Goal: Task Accomplishment & Management: Use online tool/utility

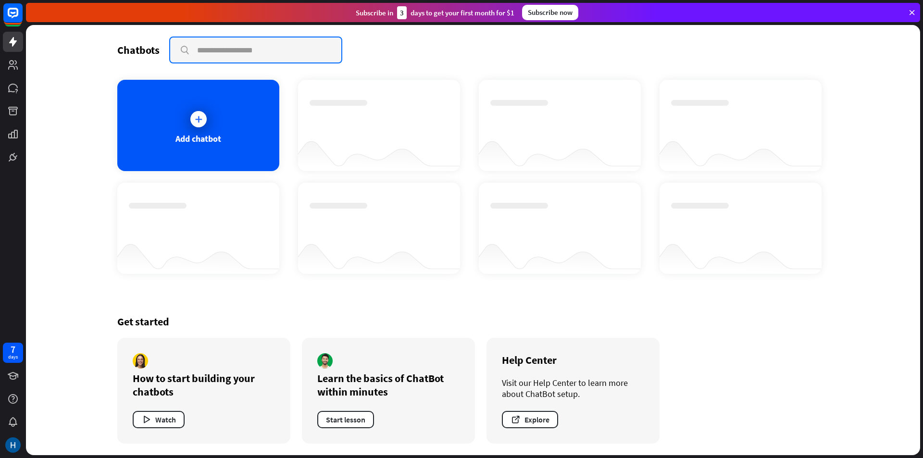
click at [243, 48] on input "text" at bounding box center [255, 50] width 171 height 25
click at [212, 116] on div "Add chatbot" at bounding box center [198, 125] width 162 height 91
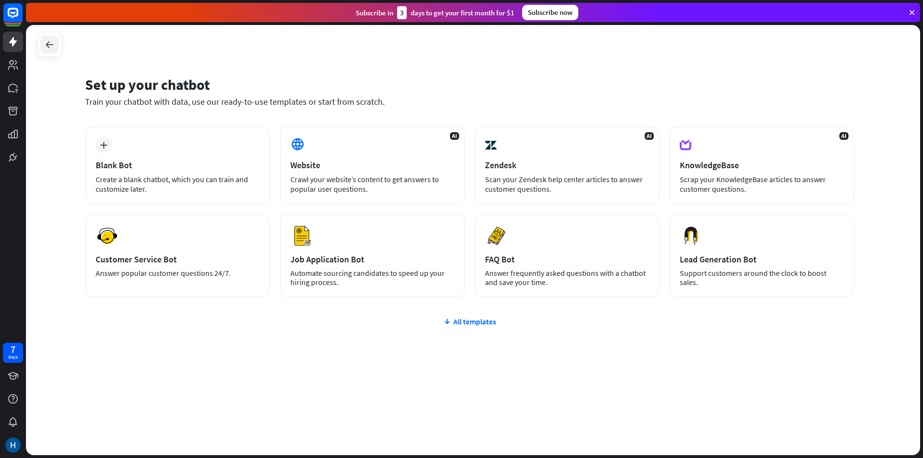
click at [53, 45] on icon at bounding box center [50, 45] width 12 height 12
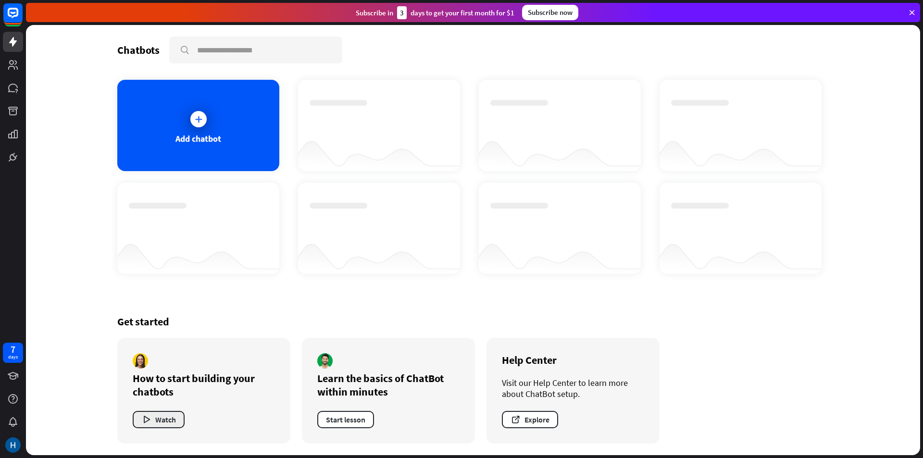
click at [168, 416] on button "Watch" at bounding box center [159, 419] width 52 height 17
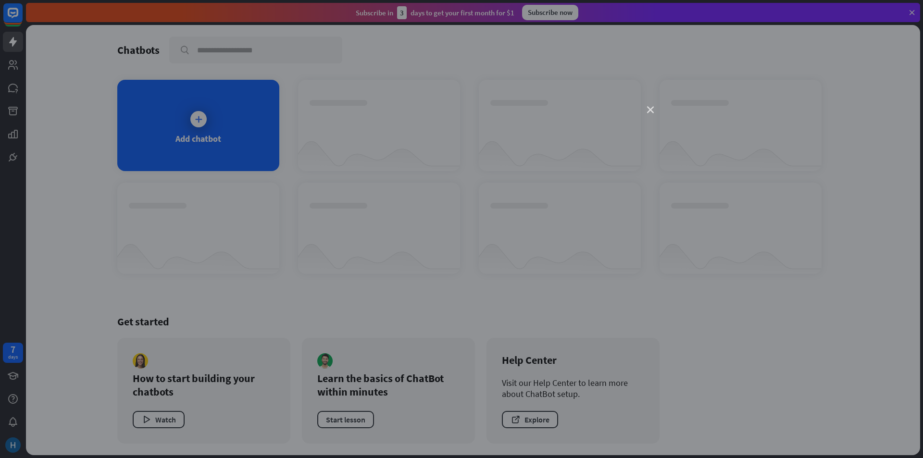
click at [650, 111] on icon "close" at bounding box center [650, 110] width 7 height 7
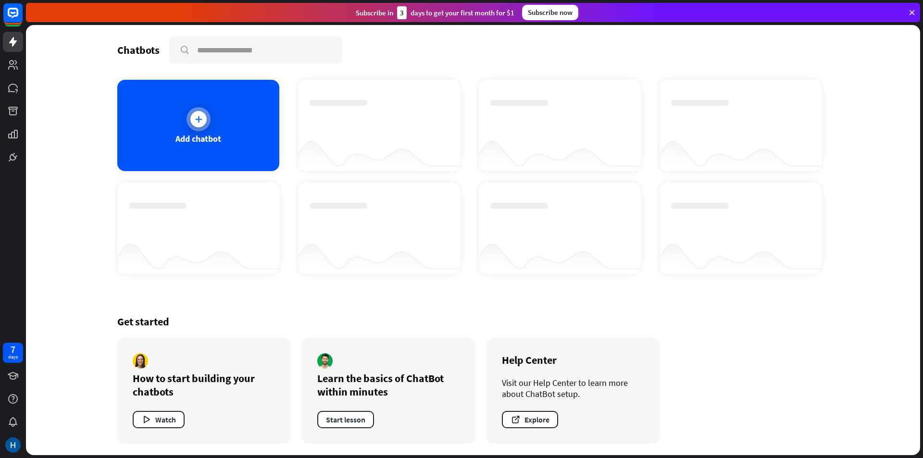
click at [194, 150] on div "Add chatbot" at bounding box center [198, 125] width 162 height 91
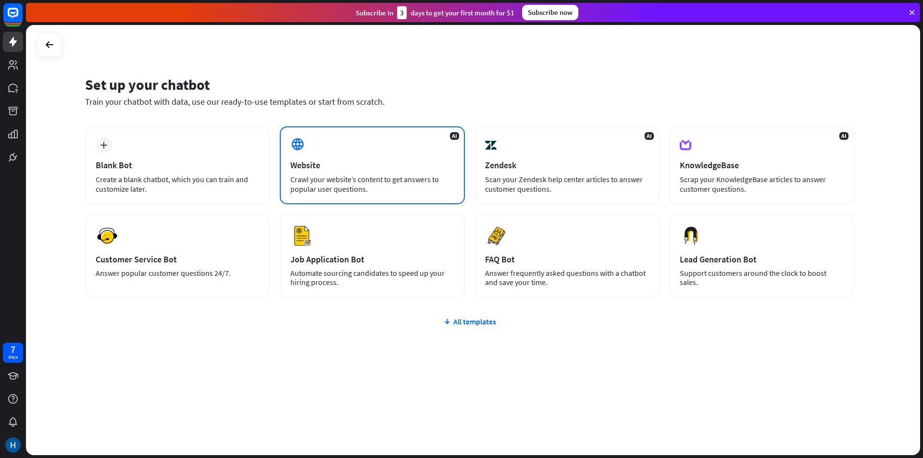
click at [356, 165] on div "Website" at bounding box center [372, 165] width 164 height 11
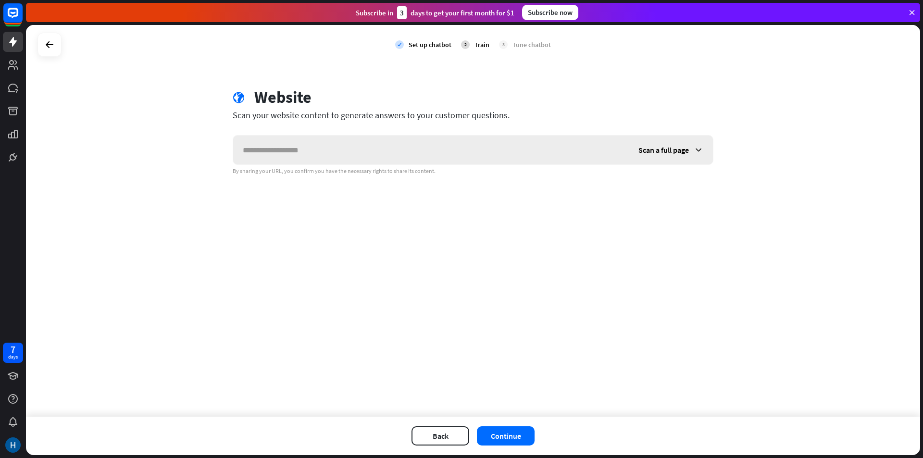
click at [309, 157] on input "text" at bounding box center [431, 150] width 396 height 29
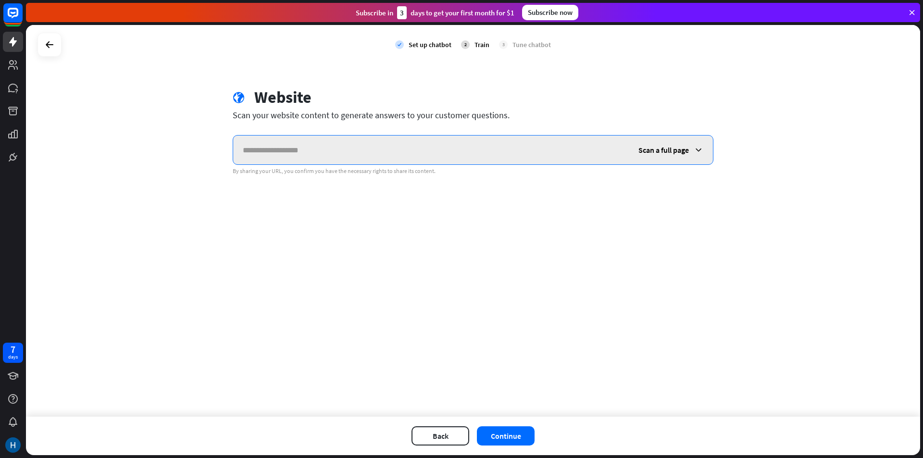
click at [287, 148] on input "text" at bounding box center [431, 150] width 396 height 29
paste input "**********"
type input "**********"
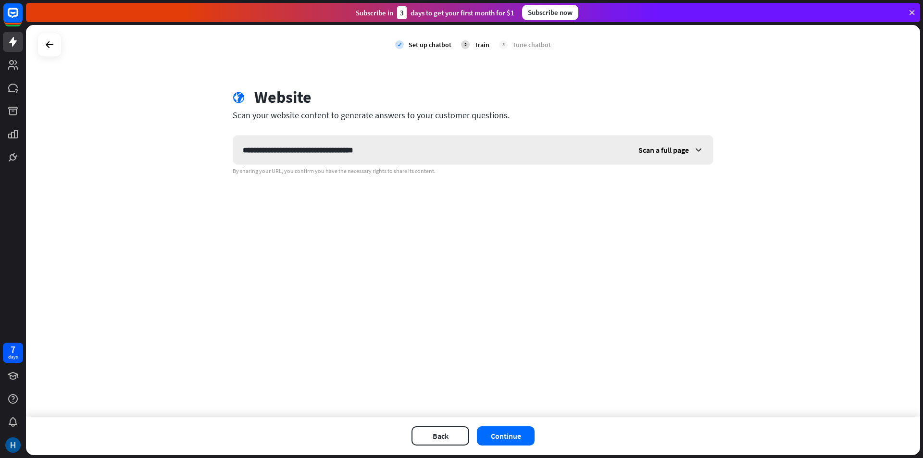
click at [664, 156] on div "Scan a full page" at bounding box center [671, 150] width 84 height 29
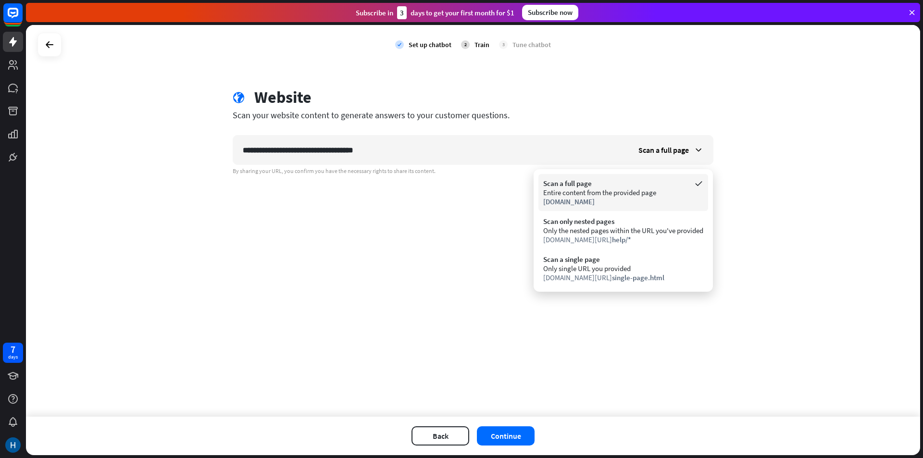
click at [574, 197] on div "Entire content from the provided page" at bounding box center [623, 192] width 160 height 9
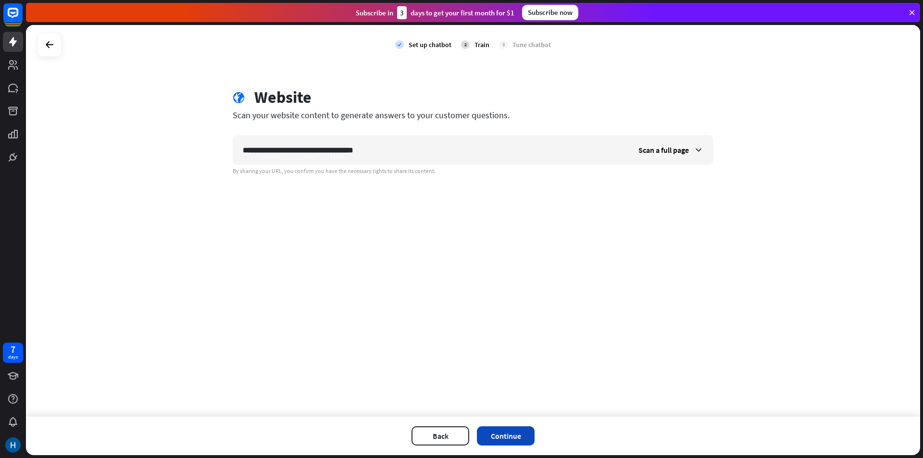
click at [502, 433] on button "Continue" at bounding box center [506, 435] width 58 height 19
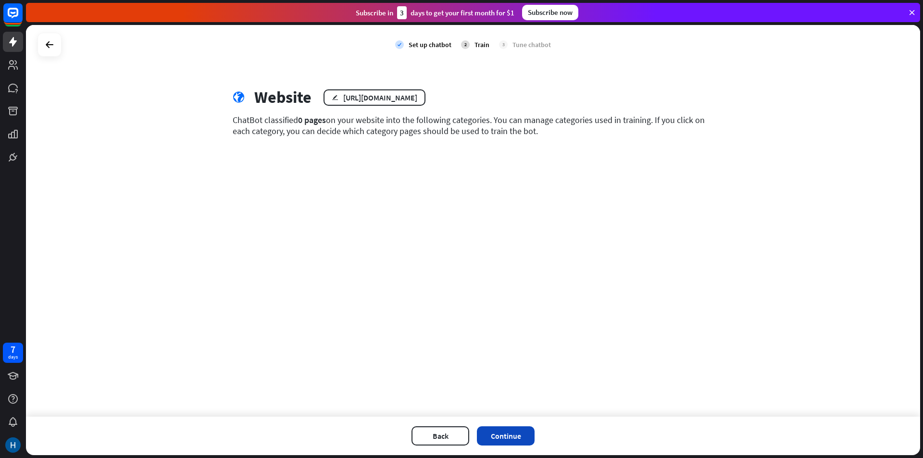
click at [501, 434] on button "Continue" at bounding box center [506, 435] width 58 height 19
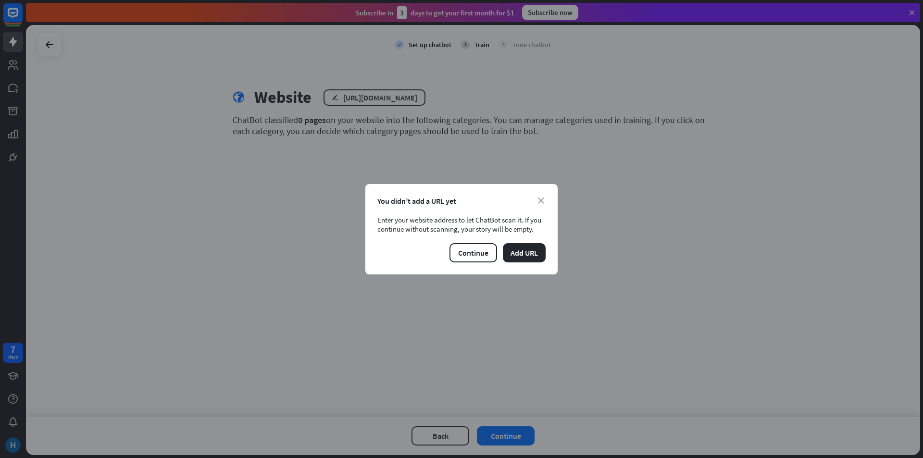
click at [438, 436] on div "close You didn’t add a URL yet Enter your website address to let ChatBot scan i…" at bounding box center [461, 229] width 923 height 458
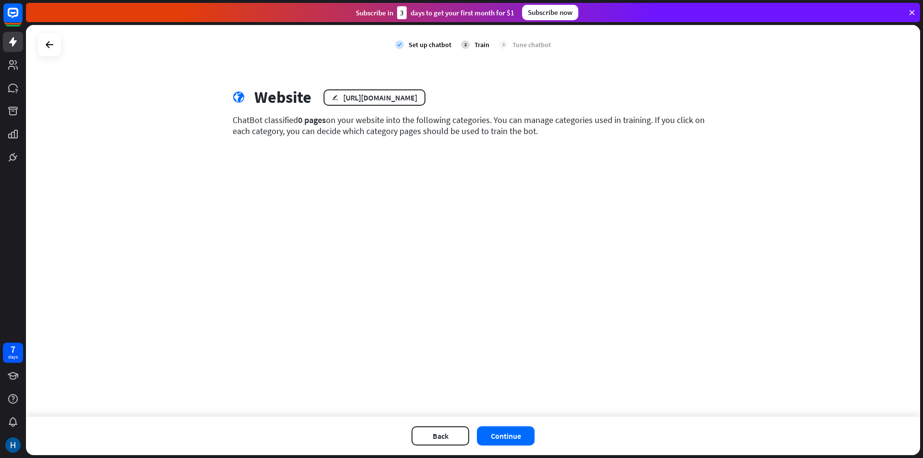
click at [438, 436] on button "Back" at bounding box center [441, 435] width 58 height 19
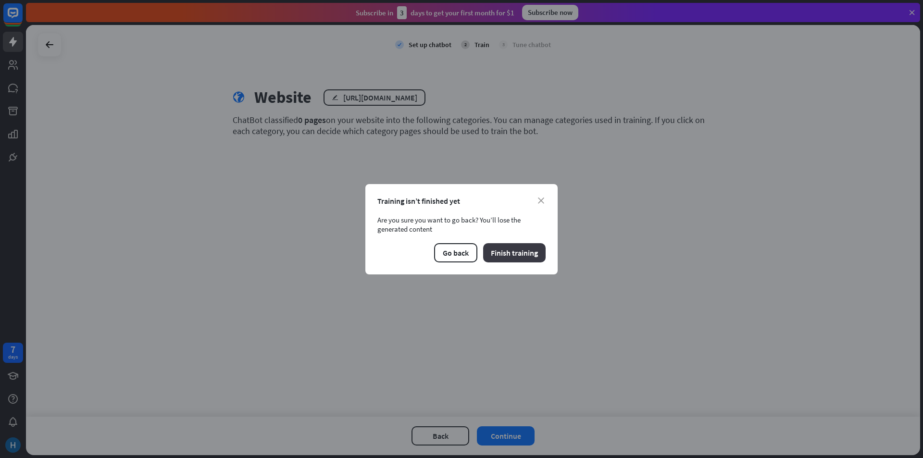
click at [505, 250] on button "Finish training" at bounding box center [514, 252] width 63 height 19
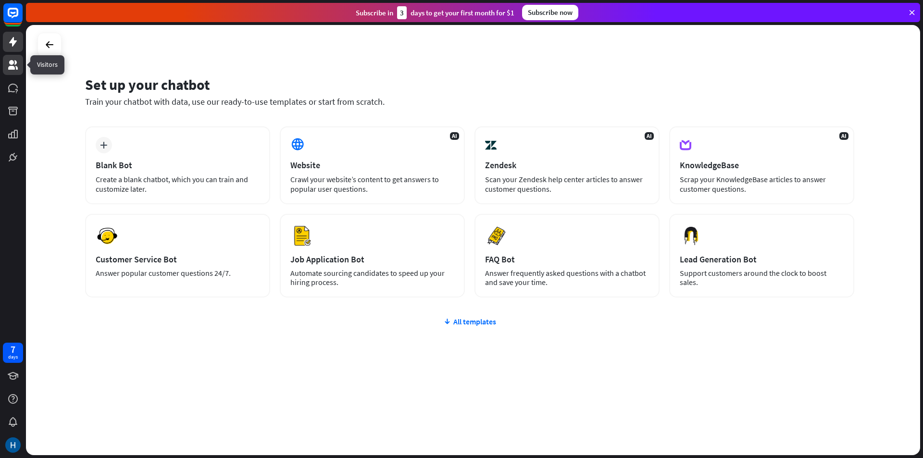
click at [17, 70] on icon at bounding box center [13, 65] width 12 height 12
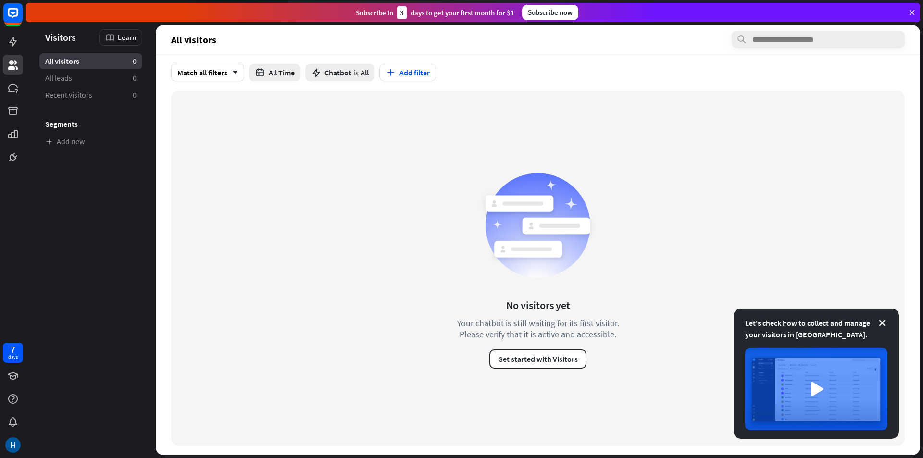
click at [17, 100] on div at bounding box center [13, 83] width 26 height 167
click at [17, 90] on icon at bounding box center [16, 90] width 2 height 3
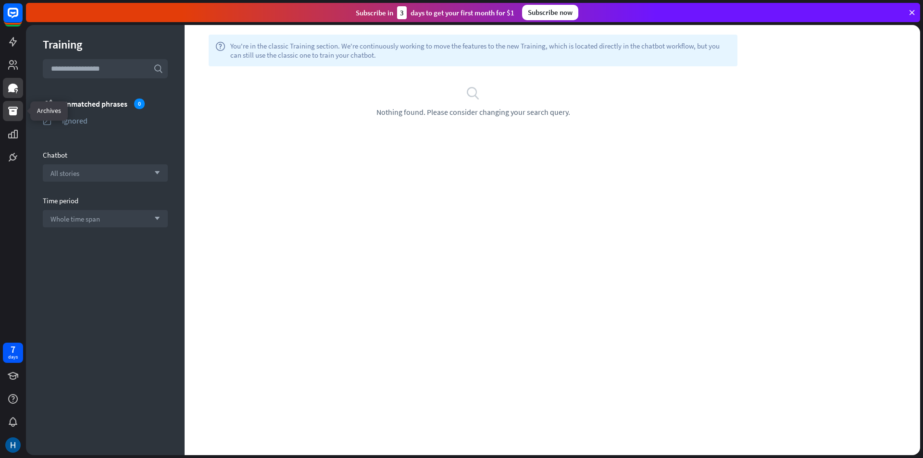
click at [14, 114] on icon at bounding box center [13, 111] width 10 height 9
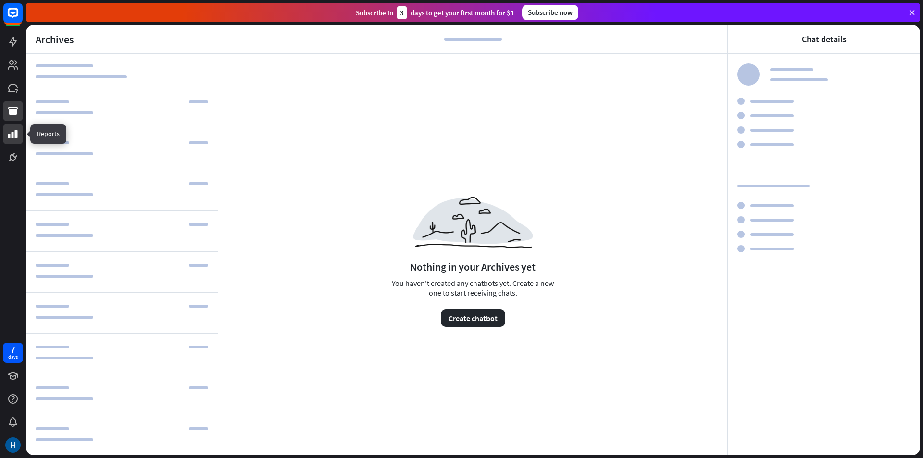
click at [14, 139] on icon at bounding box center [13, 134] width 12 height 12
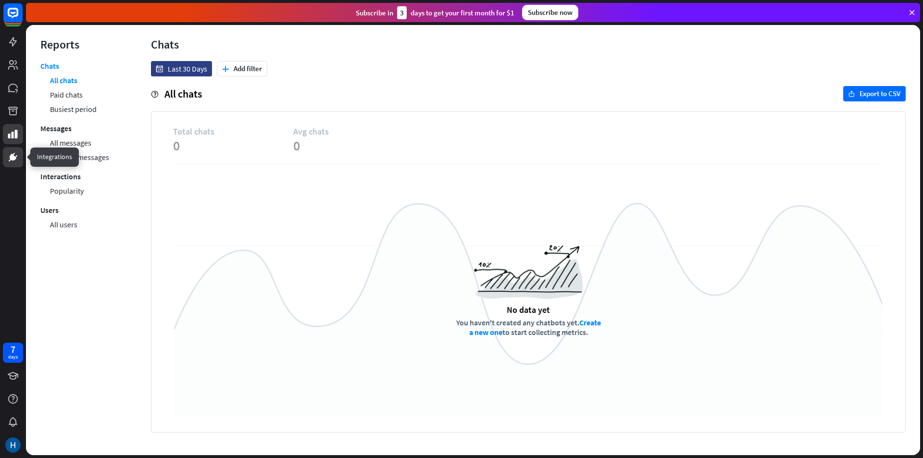
click at [13, 159] on icon at bounding box center [13, 157] width 6 height 6
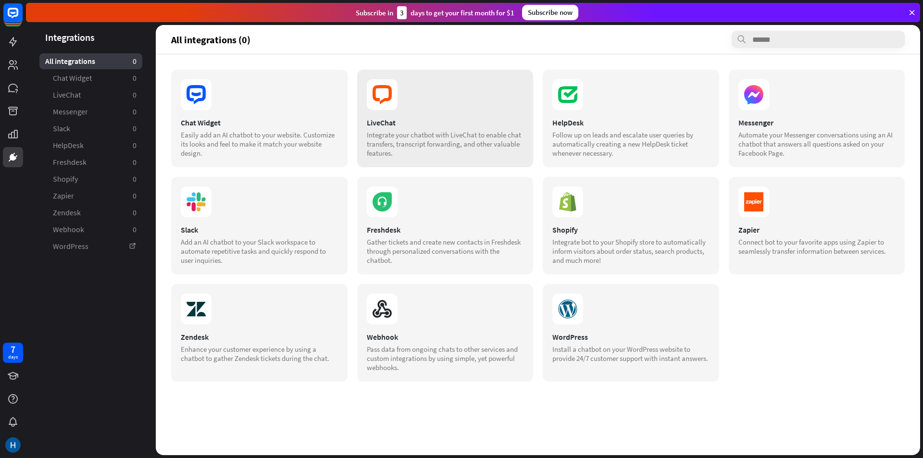
click at [396, 116] on div "LiveChat Integrate your chatbot with LiveChat to enable chat transfers, transcr…" at bounding box center [445, 119] width 176 height 98
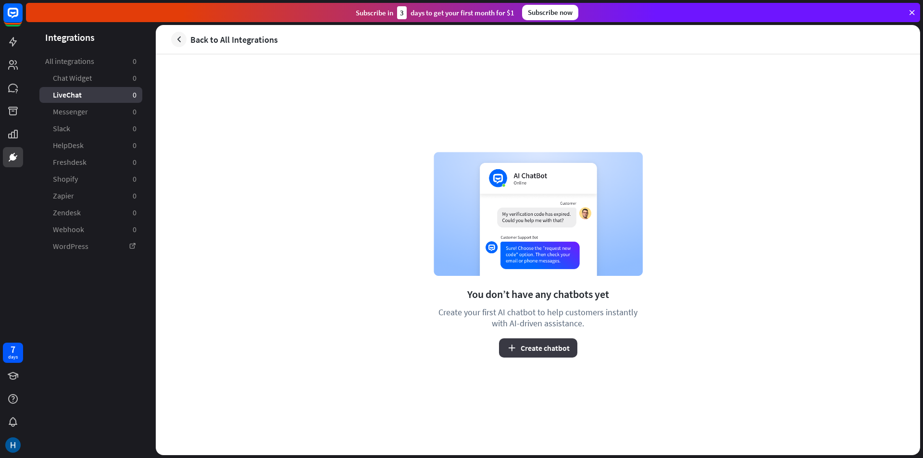
click at [516, 349] on icon "button" at bounding box center [512, 348] width 10 height 10
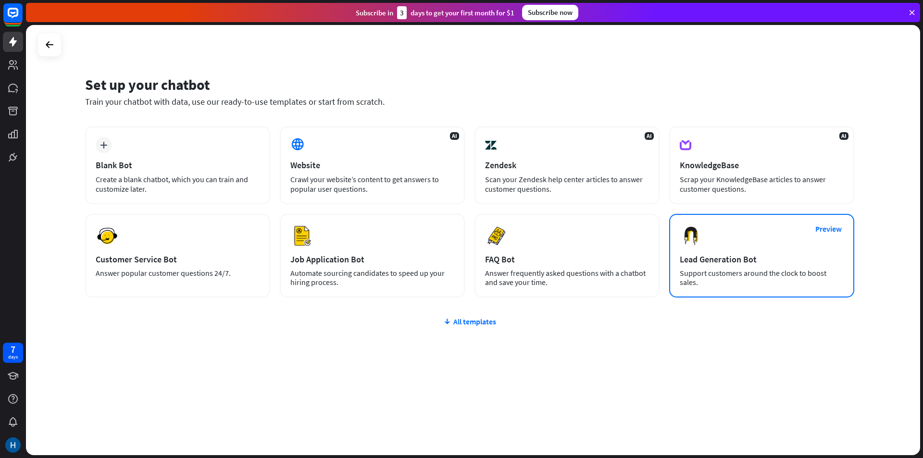
click at [704, 263] on div "Lead Generation Bot" at bounding box center [762, 259] width 164 height 11
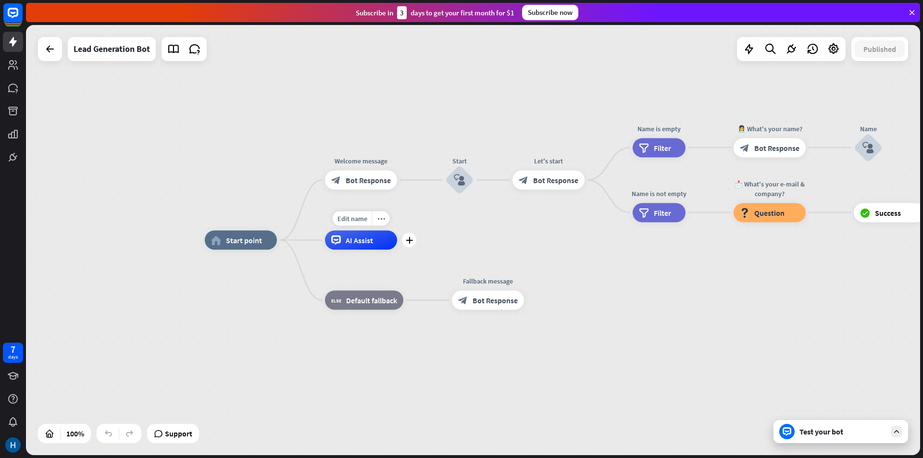
click at [355, 242] on span "AI Assist" at bounding box center [359, 241] width 27 height 10
click at [15, 13] on icon at bounding box center [13, 13] width 6 height 2
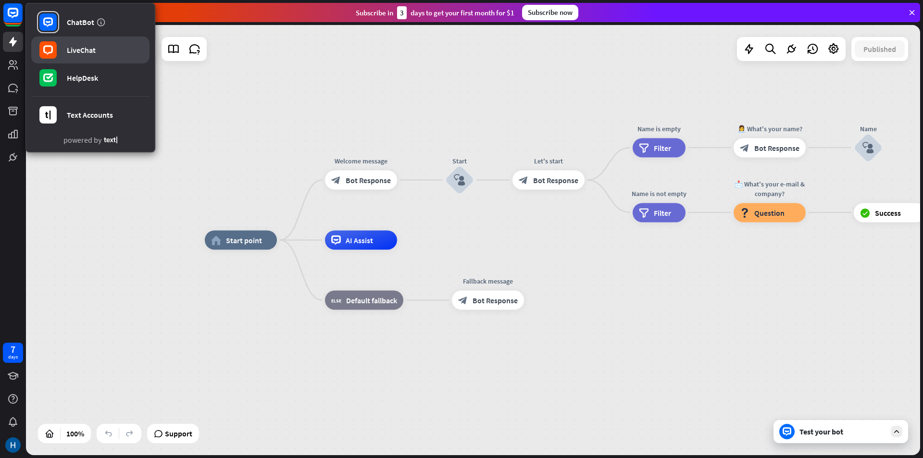
click at [65, 50] on link "LiveChat" at bounding box center [90, 50] width 118 height 27
